Goal: Task Accomplishment & Management: Use online tool/utility

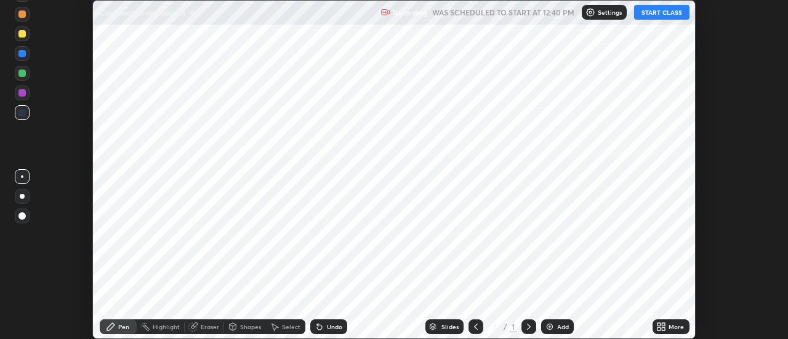
scroll to position [339, 788]
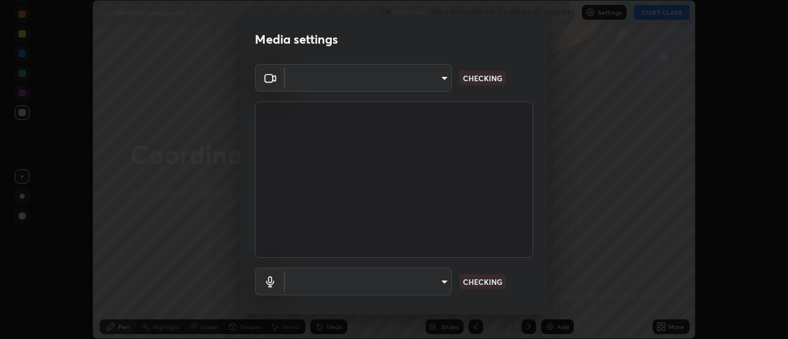
type input "cf8053163bb2f7d6ecf3d6bd7b4235d237b850a42bc303a0614f26eb784a67d0"
click at [435, 280] on body "Erase all Coordination compounds -6 Recording WAS SCHEDULED TO START AT 12:40 P…" at bounding box center [394, 169] width 788 height 339
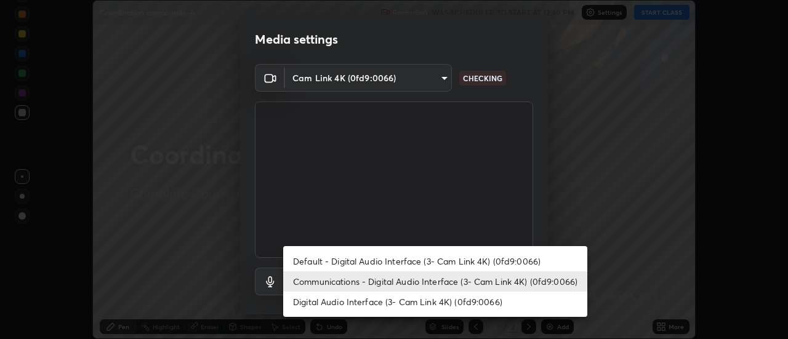
click at [437, 260] on li "Default - Digital Audio Interface (3- Cam Link 4K) (0fd9:0066)" at bounding box center [435, 261] width 304 height 20
type input "default"
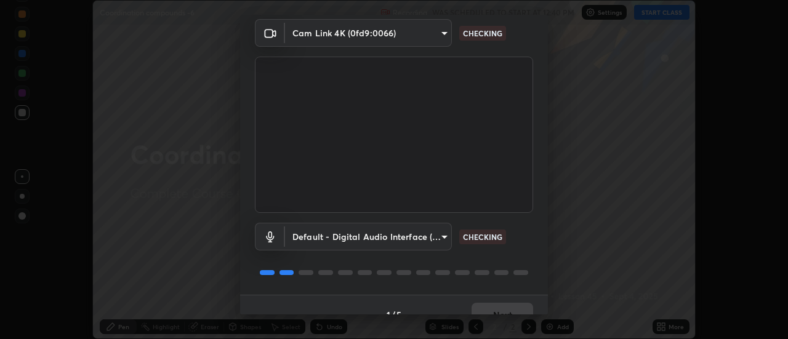
scroll to position [65, 0]
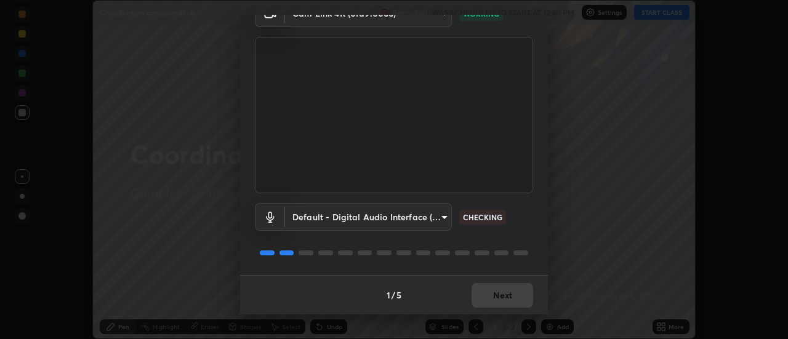
click at [517, 297] on div "1 / 5 Next" at bounding box center [394, 294] width 308 height 39
click at [517, 298] on div "1 / 5 Next" at bounding box center [394, 294] width 308 height 39
click at [517, 299] on div "1 / 5 Next" at bounding box center [394, 294] width 308 height 39
click at [518, 301] on div "1 / 5 Next" at bounding box center [394, 294] width 308 height 39
click at [519, 300] on div "1 / 5 Next" at bounding box center [394, 294] width 308 height 39
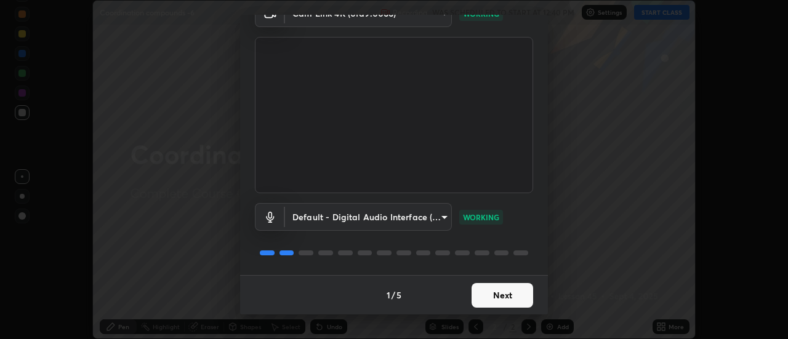
click at [515, 294] on button "Next" at bounding box center [503, 295] width 62 height 25
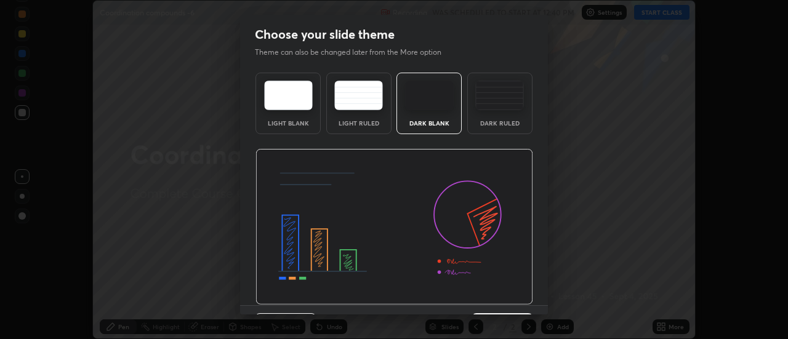
click at [517, 296] on img at bounding box center [395, 227] width 278 height 156
click at [517, 298] on img at bounding box center [395, 227] width 278 height 156
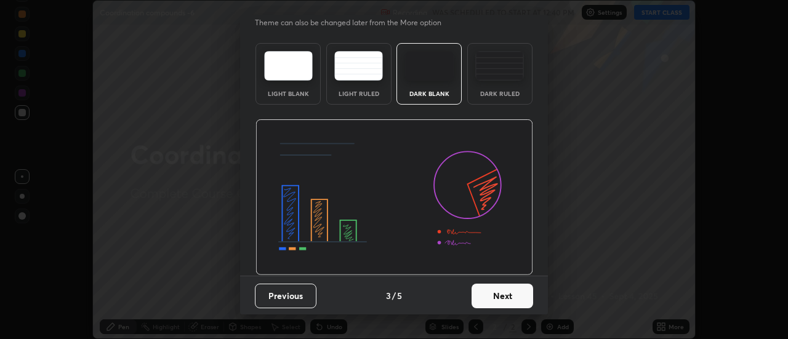
click at [509, 293] on button "Next" at bounding box center [503, 296] width 62 height 25
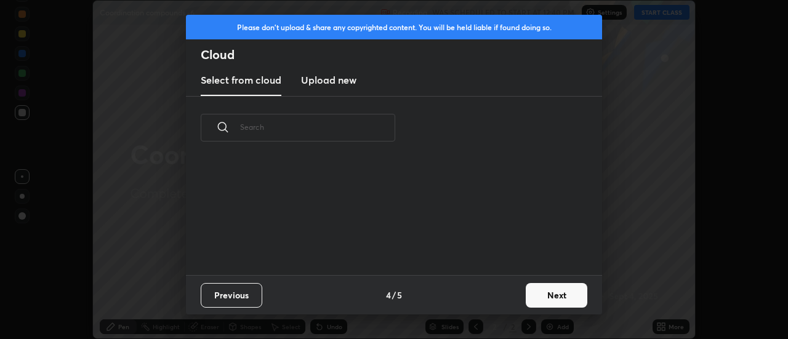
scroll to position [0, 0]
click at [515, 298] on div "Previous 4 / 5 Next" at bounding box center [394, 294] width 416 height 39
click at [541, 298] on button "Next" at bounding box center [557, 295] width 62 height 25
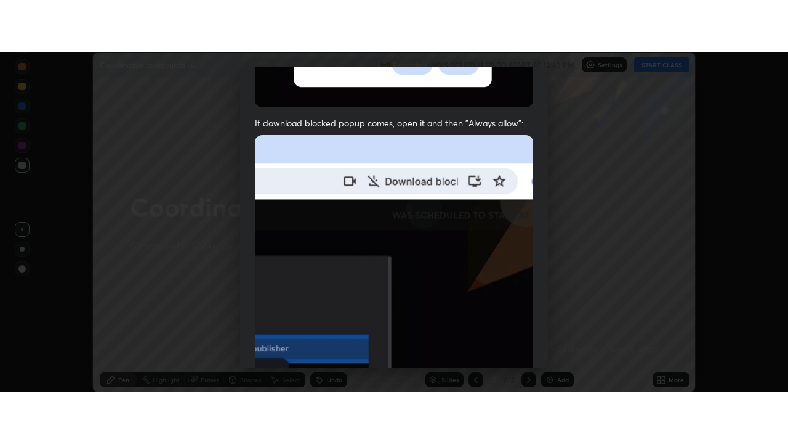
scroll to position [316, 0]
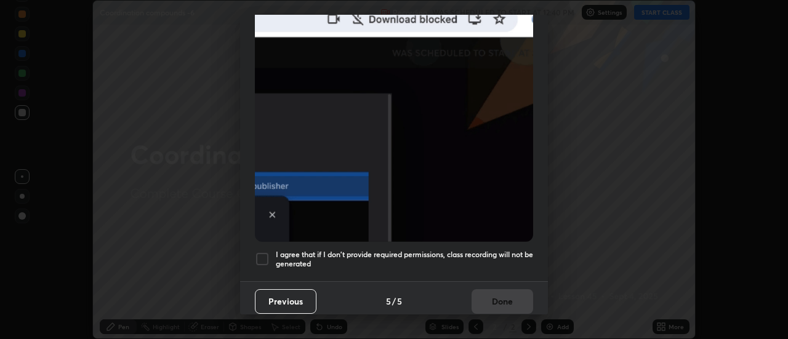
click at [259, 253] on div at bounding box center [262, 259] width 15 height 15
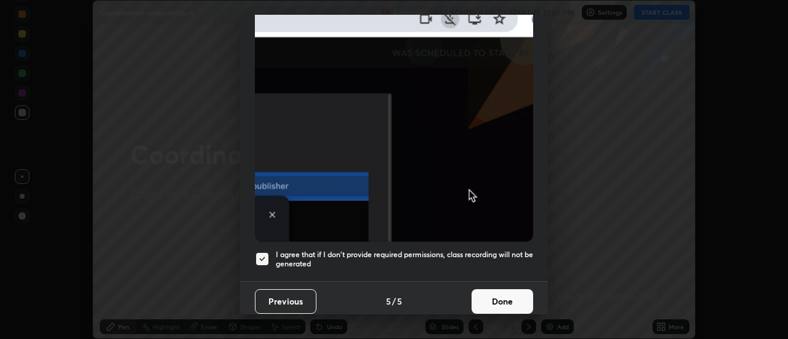
click at [489, 297] on button "Done" at bounding box center [503, 302] width 62 height 25
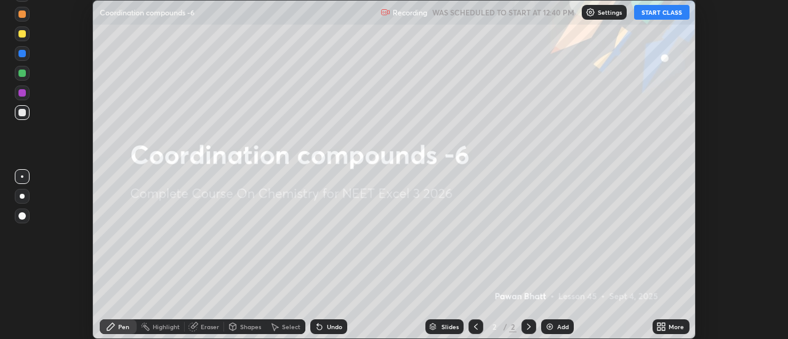
click at [662, 15] on button "START CLASS" at bounding box center [661, 12] width 55 height 15
click at [664, 15] on button "START CLASS" at bounding box center [661, 12] width 55 height 15
click at [666, 328] on icon at bounding box center [664, 329] width 3 height 3
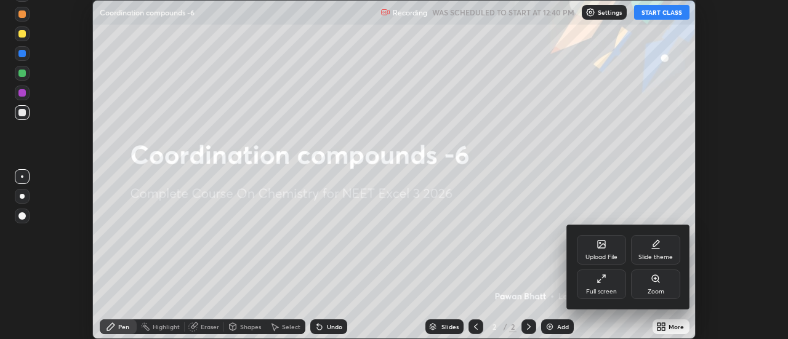
click at [596, 280] on div "Full screen" at bounding box center [601, 285] width 49 height 30
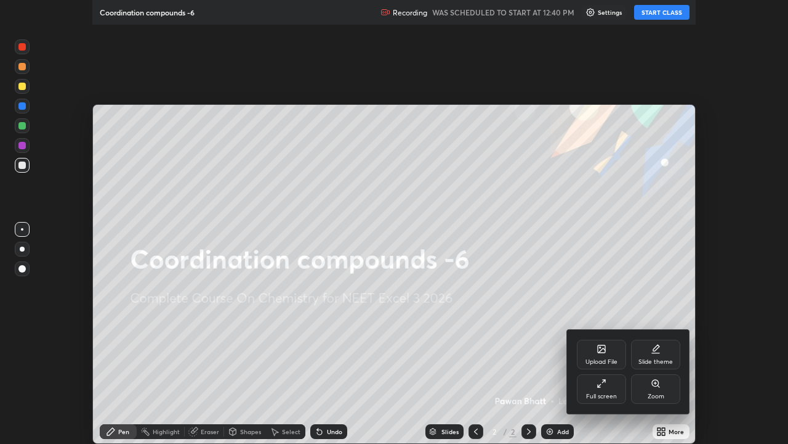
scroll to position [444, 788]
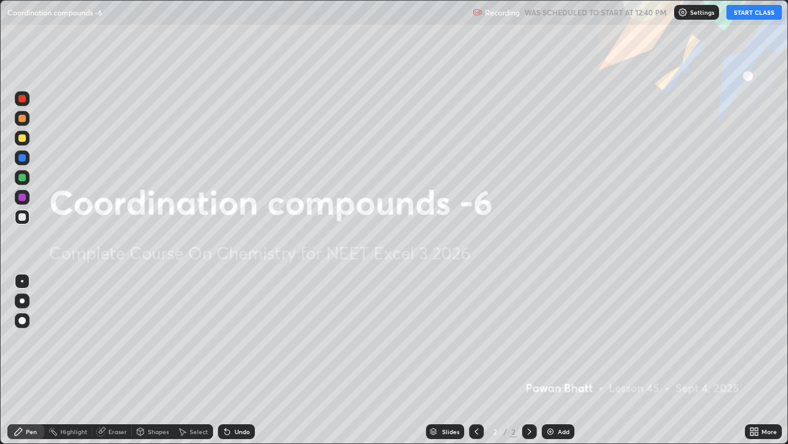
click at [554, 339] on img at bounding box center [551, 431] width 10 height 10
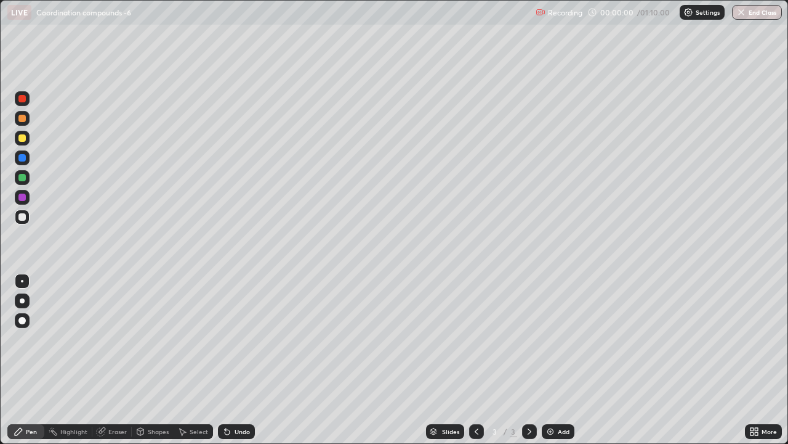
click at [23, 301] on div at bounding box center [22, 300] width 5 height 5
click at [23, 139] on div at bounding box center [21, 137] width 7 height 7
click at [240, 339] on div "Undo" at bounding box center [242, 431] width 15 height 6
click at [156, 339] on div "Shapes" at bounding box center [158, 431] width 21 height 6
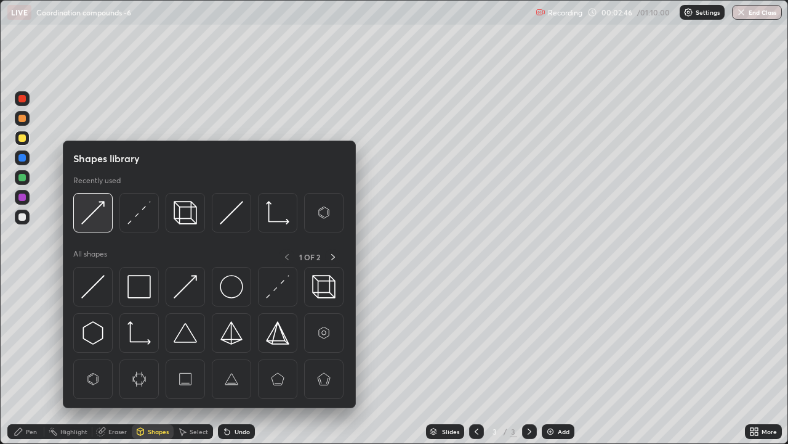
click at [94, 213] on img at bounding box center [92, 212] width 23 height 23
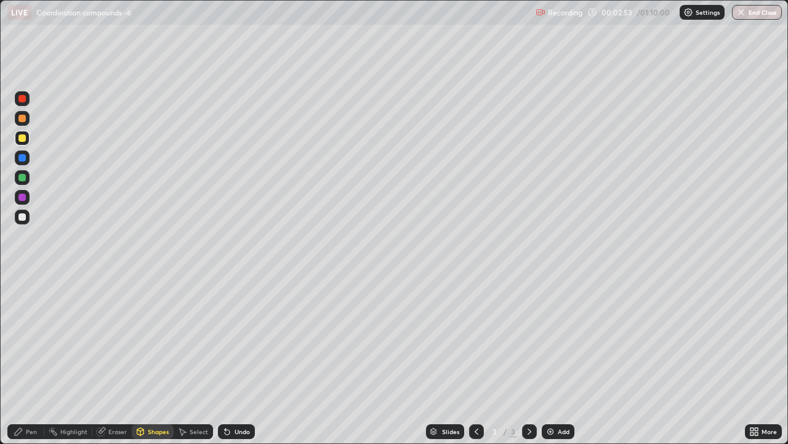
click at [33, 339] on div "Pen" at bounding box center [31, 431] width 11 height 6
click at [158, 339] on div "Shapes" at bounding box center [158, 431] width 21 height 6
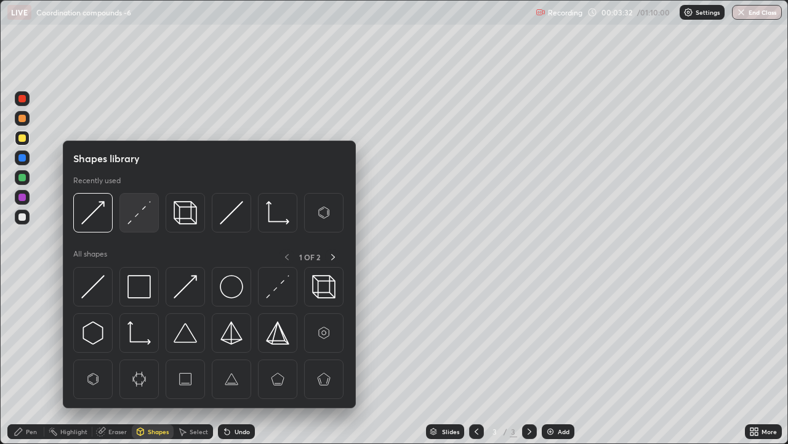
click at [144, 217] on img at bounding box center [139, 212] width 23 height 23
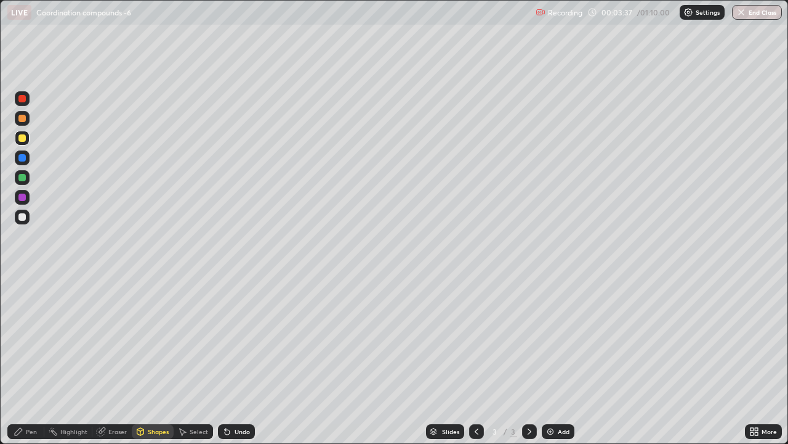
click at [32, 339] on div "Pen" at bounding box center [31, 431] width 11 height 6
click at [153, 339] on div "Shapes" at bounding box center [158, 431] width 21 height 6
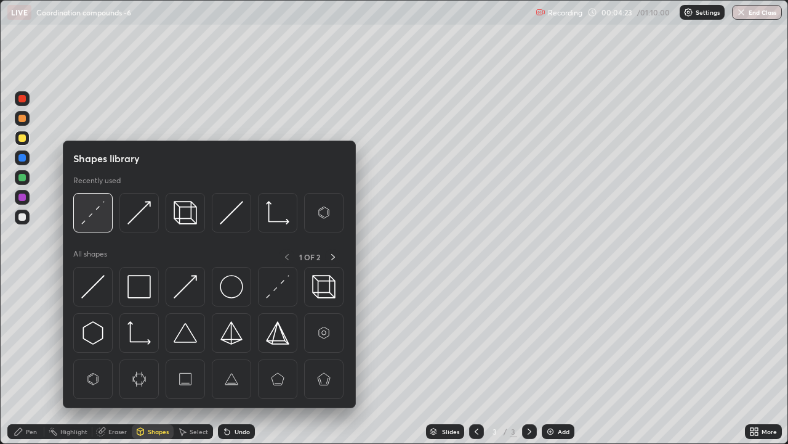
click at [100, 214] on img at bounding box center [92, 212] width 23 height 23
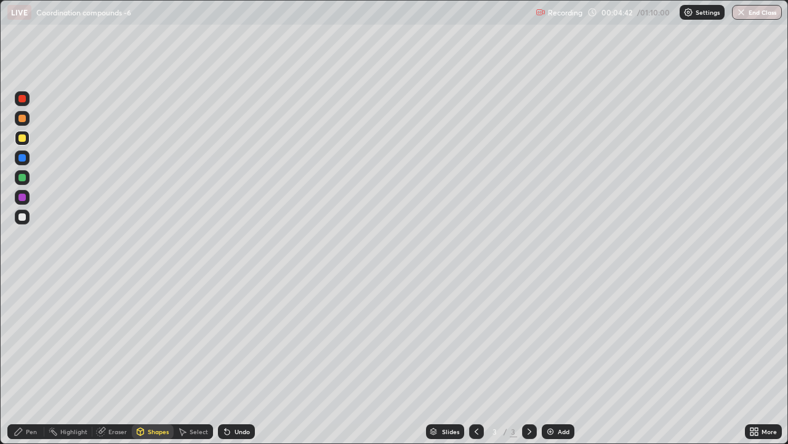
click at [31, 339] on div "Pen" at bounding box center [31, 431] width 11 height 6
click at [148, 339] on div "Shapes" at bounding box center [158, 431] width 21 height 6
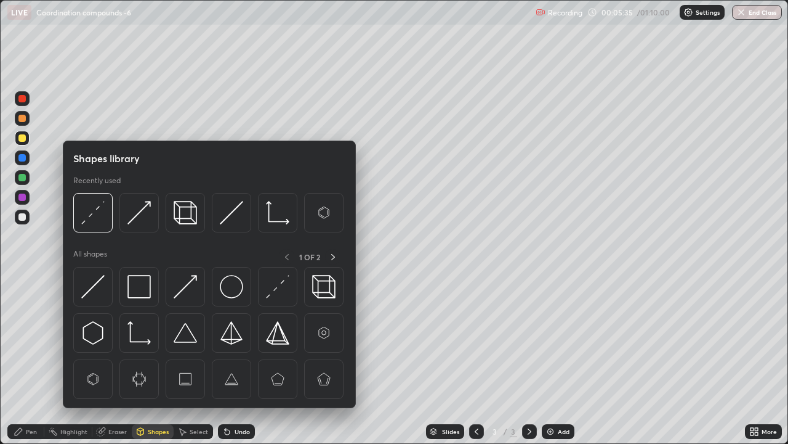
click at [23, 158] on div at bounding box center [21, 157] width 7 height 7
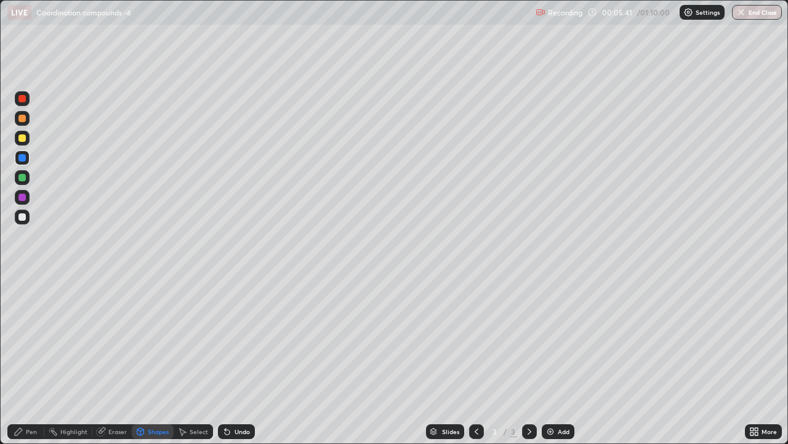
click at [235, 339] on div "Undo" at bounding box center [242, 431] width 15 height 6
click at [155, 339] on div "Shapes" at bounding box center [158, 431] width 21 height 6
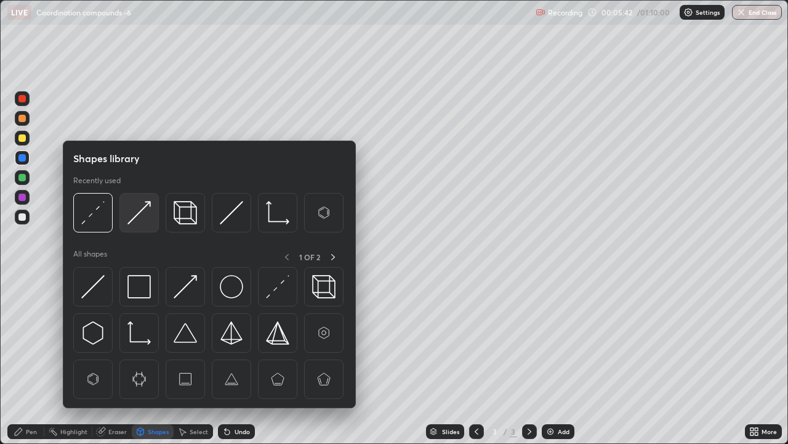
click at [141, 214] on img at bounding box center [139, 212] width 23 height 23
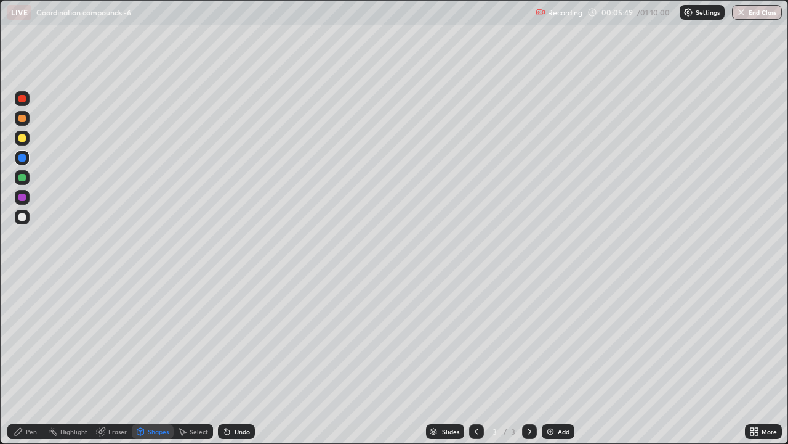
click at [21, 339] on icon at bounding box center [18, 430] width 7 height 7
click at [23, 175] on div at bounding box center [21, 177] width 7 height 7
click at [150, 339] on div "Shapes" at bounding box center [158, 431] width 21 height 6
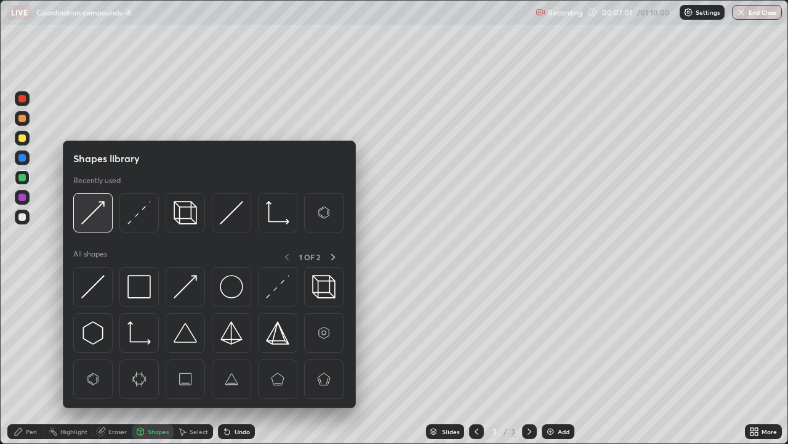
click at [98, 215] on img at bounding box center [92, 212] width 23 height 23
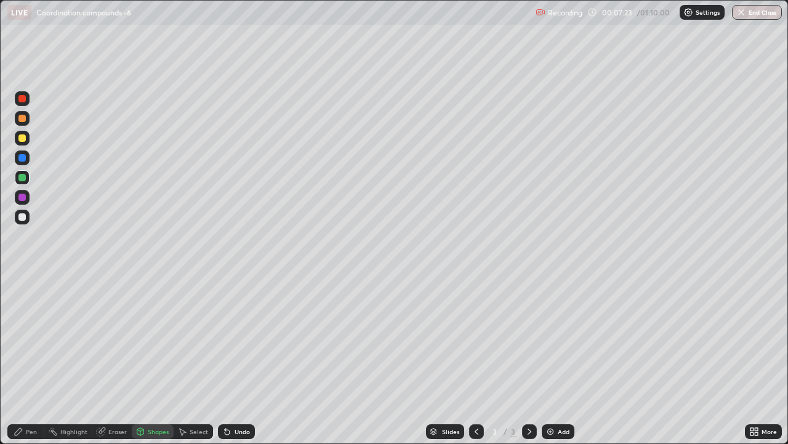
click at [30, 339] on div "Pen" at bounding box center [31, 431] width 11 height 6
click at [148, 339] on div "Shapes" at bounding box center [158, 431] width 21 height 6
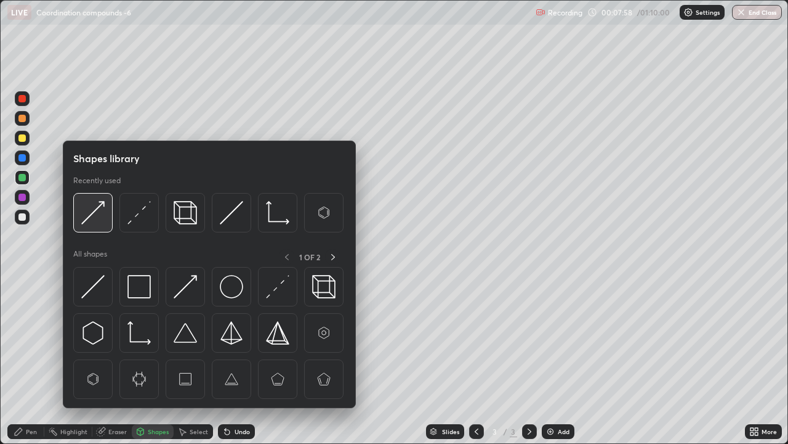
click at [99, 216] on img at bounding box center [92, 212] width 23 height 23
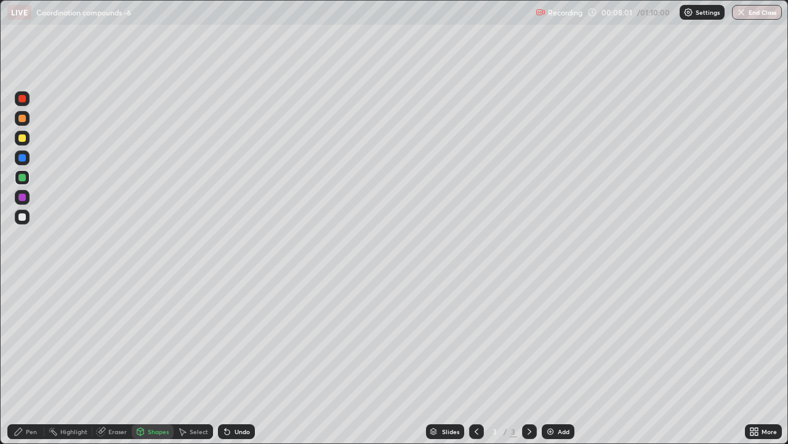
click at [26, 339] on div "Pen" at bounding box center [31, 431] width 11 height 6
click at [562, 339] on div "Add" at bounding box center [564, 431] width 12 height 6
click at [482, 339] on div at bounding box center [476, 431] width 15 height 25
click at [527, 339] on icon at bounding box center [530, 431] width 10 height 10
click at [237, 339] on div "Undo" at bounding box center [236, 431] width 37 height 15
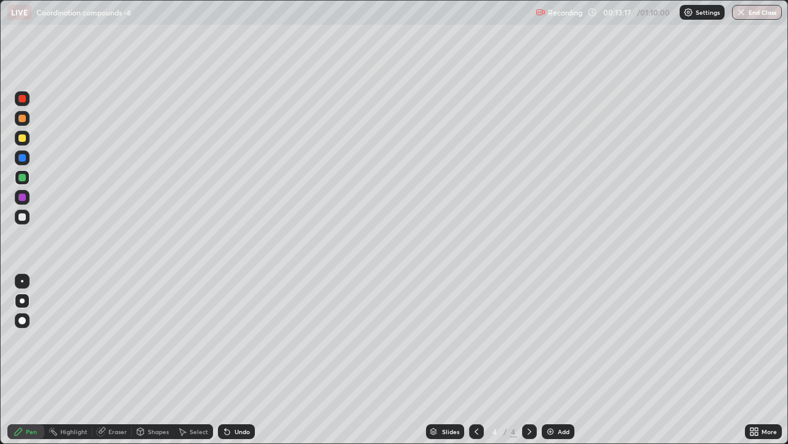
click at [24, 137] on div at bounding box center [21, 137] width 7 height 7
click at [20, 217] on div at bounding box center [21, 216] width 7 height 7
click at [22, 137] on div at bounding box center [21, 137] width 7 height 7
click at [24, 216] on div at bounding box center [21, 216] width 7 height 7
click at [25, 139] on div at bounding box center [21, 137] width 7 height 7
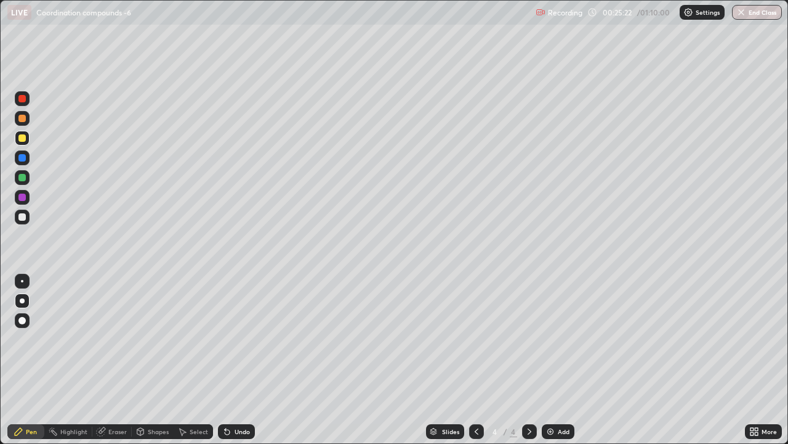
click at [150, 339] on div "Shapes" at bounding box center [153, 431] width 42 height 15
click at [115, 339] on div "Eraser" at bounding box center [111, 431] width 39 height 15
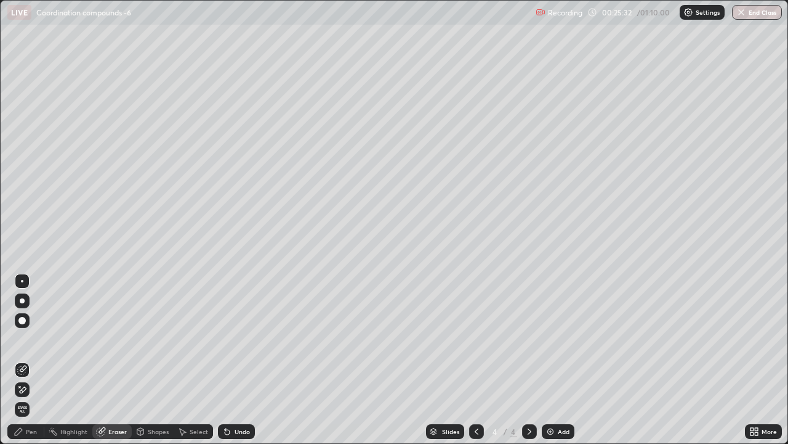
click at [33, 339] on div "Pen" at bounding box center [25, 431] width 37 height 15
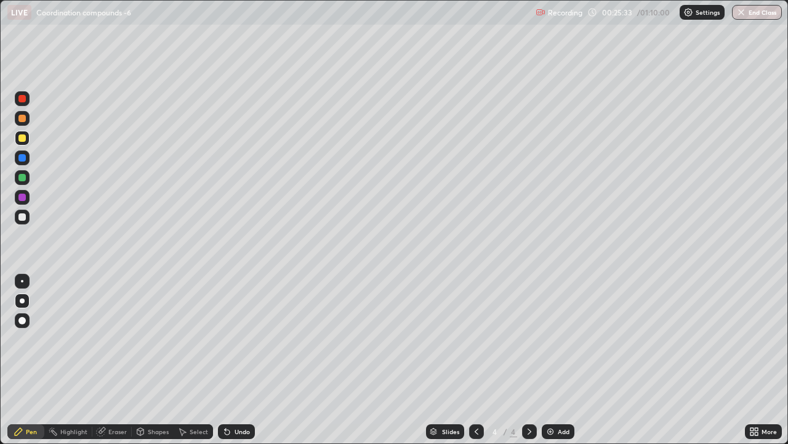
click at [24, 139] on div at bounding box center [21, 137] width 7 height 7
click at [559, 339] on div "Add" at bounding box center [564, 431] width 12 height 6
click at [225, 339] on icon at bounding box center [227, 431] width 5 height 5
click at [560, 339] on div "Add" at bounding box center [564, 431] width 12 height 6
click at [558, 339] on div "Add" at bounding box center [564, 431] width 12 height 6
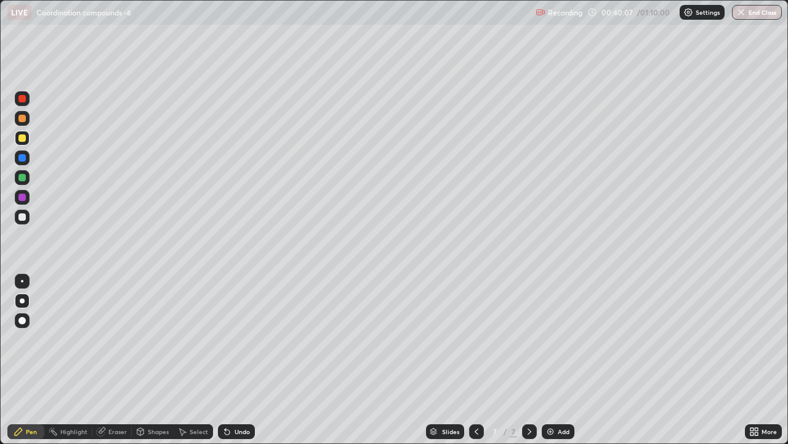
click at [448, 339] on div "Slides" at bounding box center [450, 431] width 17 height 6
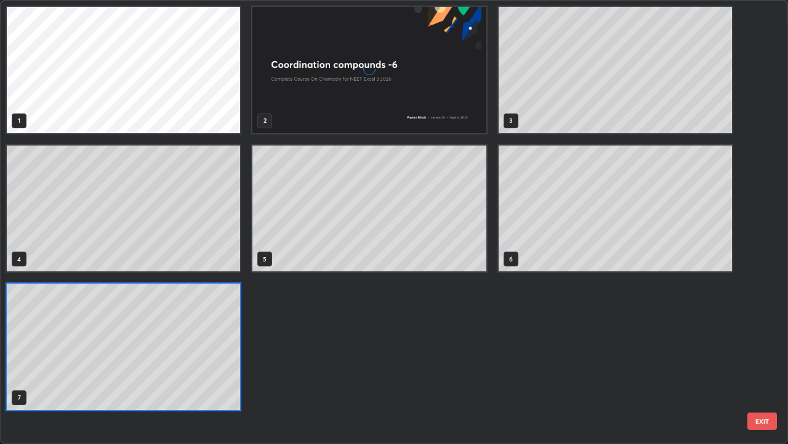
scroll to position [439, 781]
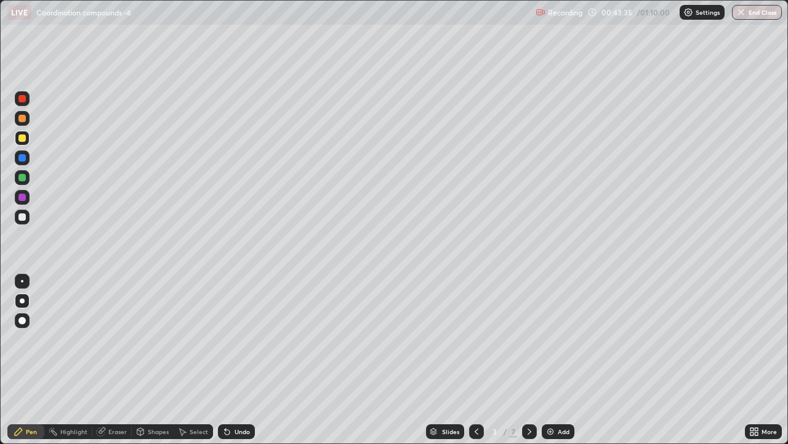
click at [530, 339] on icon at bounding box center [530, 431] width 4 height 6
click at [527, 339] on icon at bounding box center [530, 431] width 10 height 10
click at [529, 339] on icon at bounding box center [530, 431] width 10 height 10
click at [554, 339] on img at bounding box center [551, 431] width 10 height 10
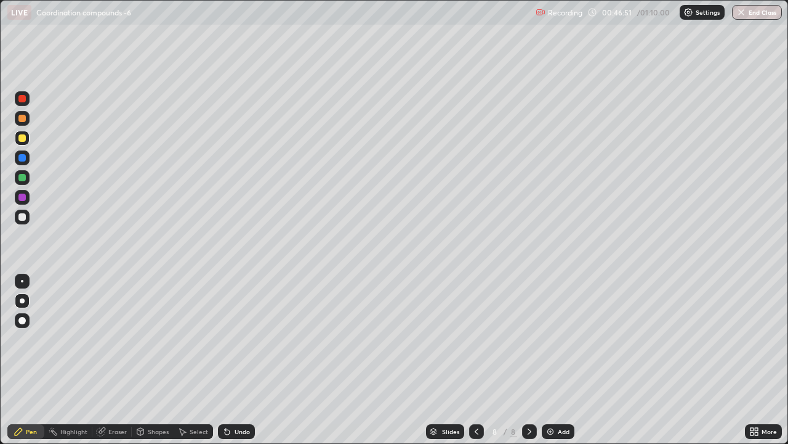
click at [25, 177] on div at bounding box center [21, 177] width 7 height 7
click at [22, 217] on div at bounding box center [21, 216] width 7 height 7
click at [25, 136] on div at bounding box center [21, 137] width 7 height 7
click at [23, 177] on div at bounding box center [21, 177] width 7 height 7
click at [238, 339] on div "Undo" at bounding box center [242, 431] width 15 height 6
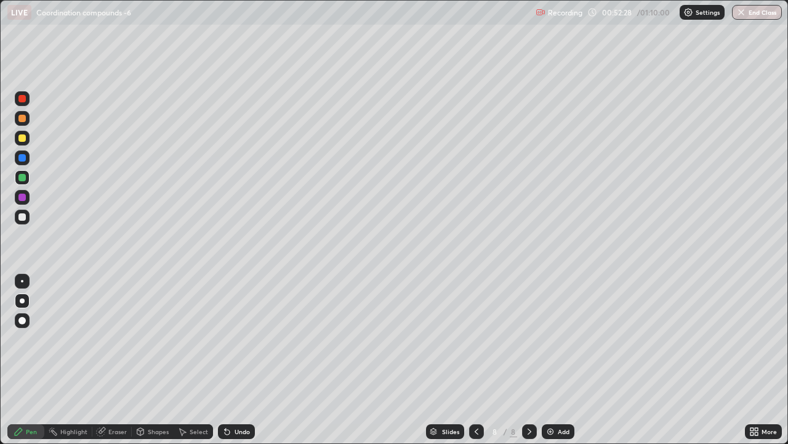
click at [551, 339] on img at bounding box center [551, 431] width 10 height 10
click at [21, 219] on div at bounding box center [21, 216] width 7 height 7
click at [565, 339] on div "Add" at bounding box center [564, 431] width 12 height 6
click at [24, 138] on div at bounding box center [21, 137] width 7 height 7
click at [475, 339] on icon at bounding box center [476, 431] width 10 height 10
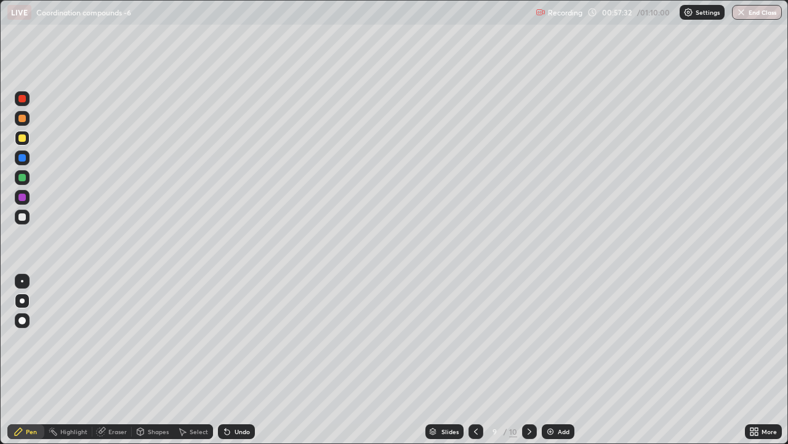
click at [477, 339] on icon at bounding box center [476, 431] width 10 height 10
click at [22, 216] on div at bounding box center [21, 216] width 7 height 7
click at [527, 339] on icon at bounding box center [530, 431] width 10 height 10
click at [529, 339] on icon at bounding box center [530, 431] width 10 height 10
click at [553, 339] on img at bounding box center [551, 431] width 10 height 10
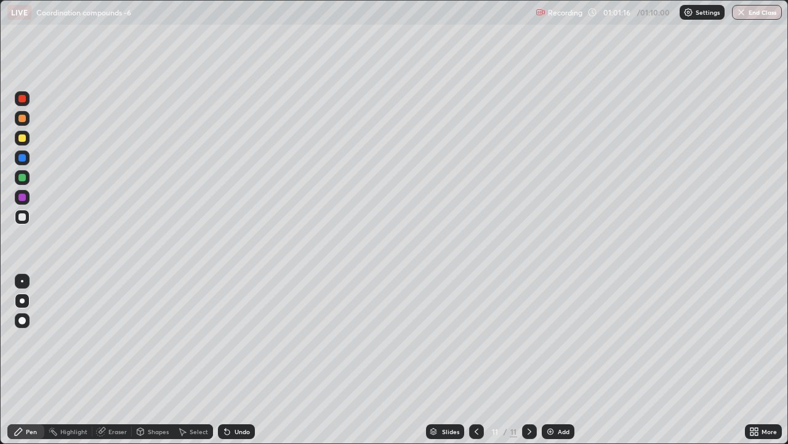
click at [26, 138] on div at bounding box center [22, 138] width 15 height 15
click at [758, 12] on button "End Class" at bounding box center [758, 12] width 49 height 15
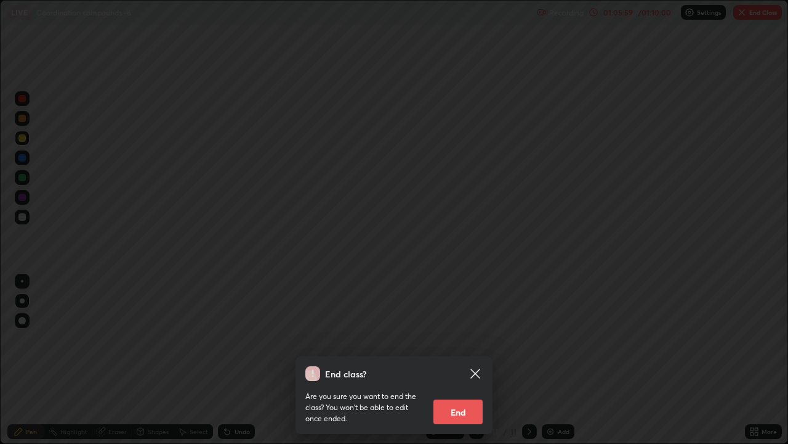
click at [454, 339] on button "End" at bounding box center [458, 411] width 49 height 25
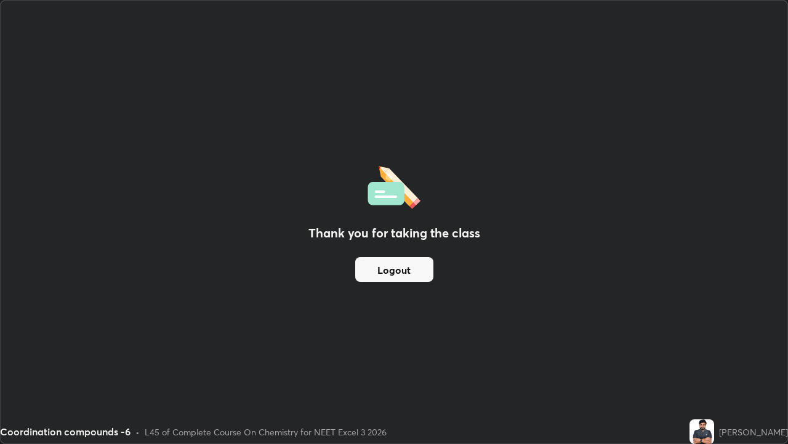
click at [448, 339] on div "Thank you for taking the class Logout" at bounding box center [394, 222] width 787 height 442
click at [395, 273] on button "Logout" at bounding box center [394, 269] width 78 height 25
click at [389, 275] on button "Logout" at bounding box center [394, 269] width 78 height 25
click at [381, 280] on button "Logout" at bounding box center [394, 269] width 78 height 25
